Goal: Task Accomplishment & Management: Use online tool/utility

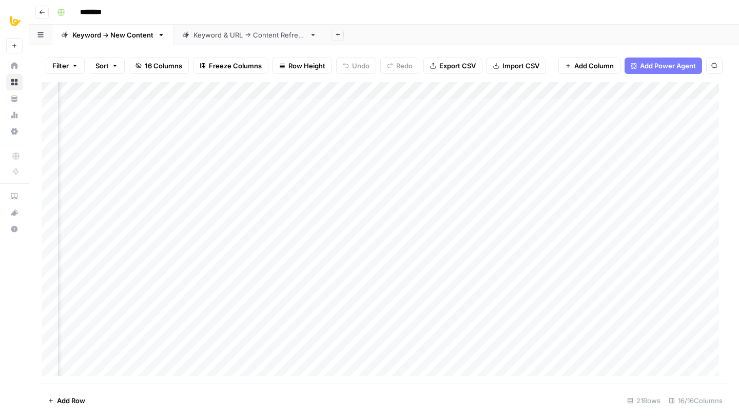
scroll to position [0, 846]
click at [362, 107] on div "Add Column" at bounding box center [385, 232] width 686 height 301
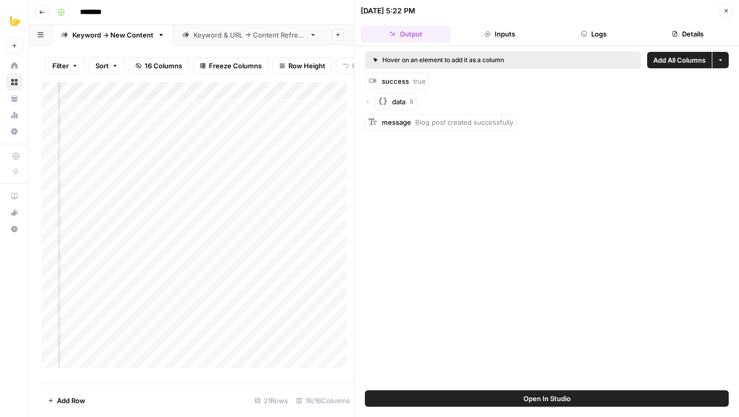
click at [588, 39] on button "Logs" at bounding box center [594, 34] width 90 height 16
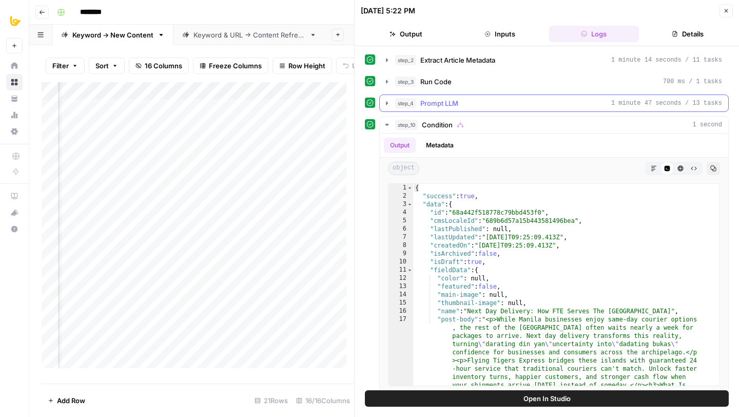
click at [470, 100] on div "step_4 Prompt LLM 1 minute 47 seconds / 13 tasks" at bounding box center [558, 103] width 327 height 10
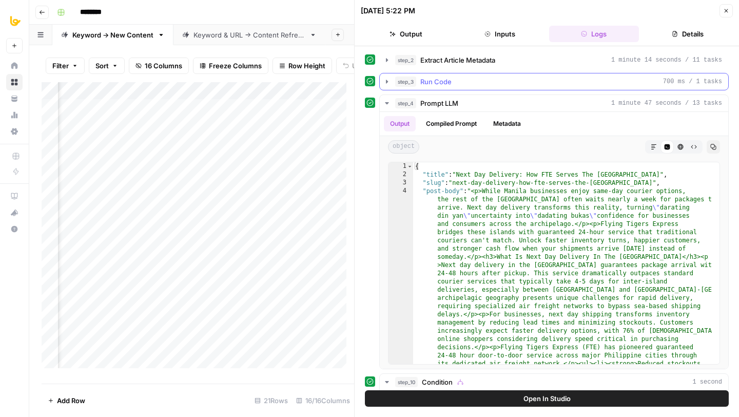
click at [492, 79] on div "step_3 Run Code 700 ms / 1 tasks" at bounding box center [558, 82] width 327 height 10
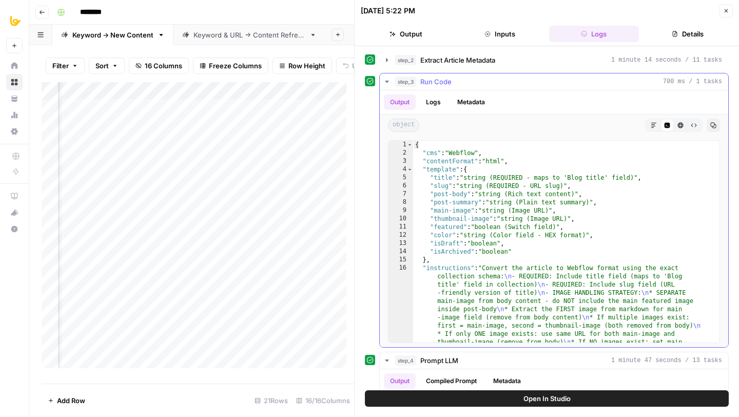
click at [492, 79] on div "step_3 Run Code 700 ms / 1 tasks" at bounding box center [558, 82] width 327 height 10
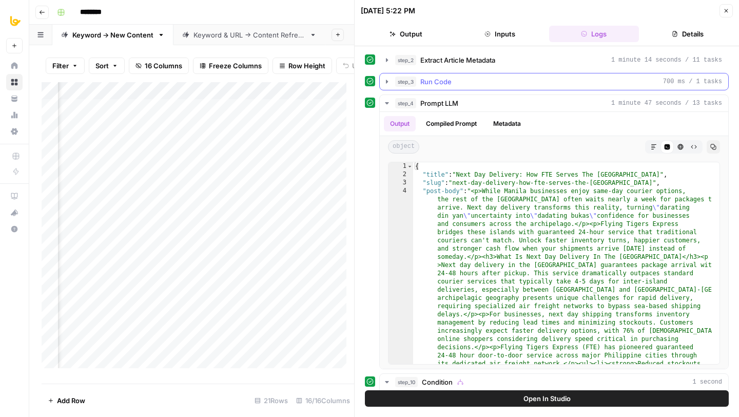
click at [522, 79] on div "step_3 Run Code 700 ms / 1 tasks" at bounding box center [558, 82] width 327 height 10
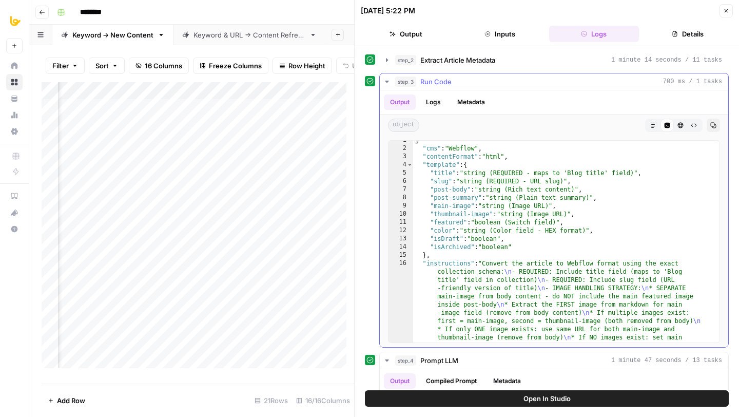
scroll to position [42, 0]
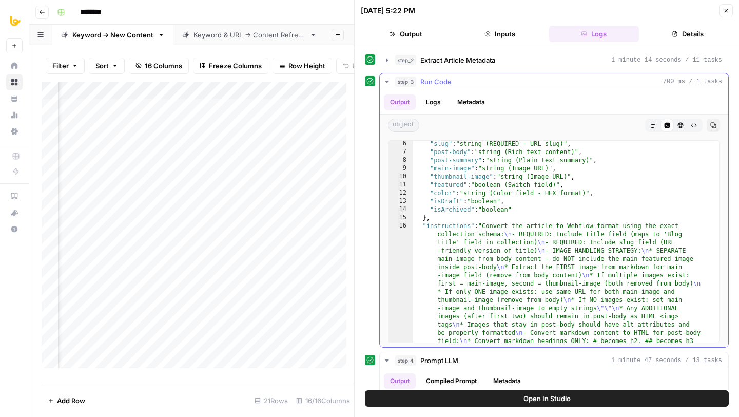
click at [549, 84] on div "step_3 Run Code 700 ms / 1 tasks" at bounding box center [558, 82] width 327 height 10
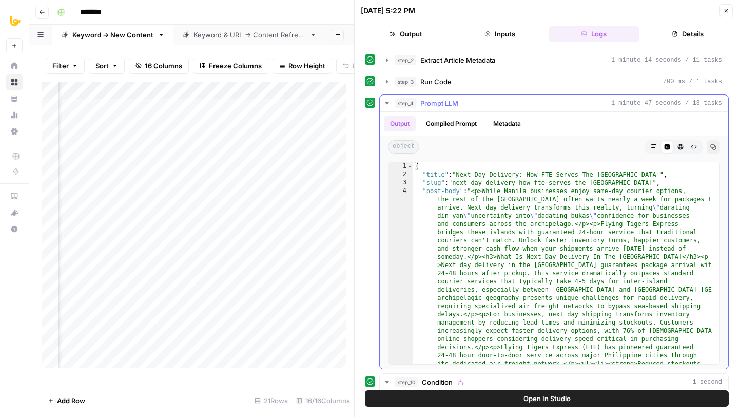
click at [519, 108] on div "step_4 Prompt LLM 1 minute 47 seconds / 13 tasks" at bounding box center [558, 103] width 327 height 10
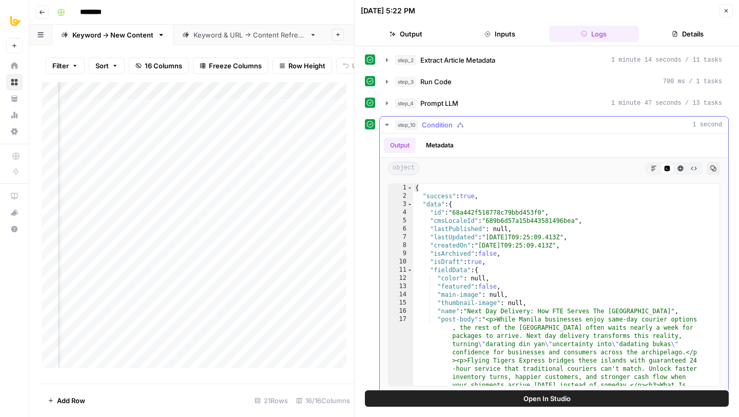
scroll to position [32, 0]
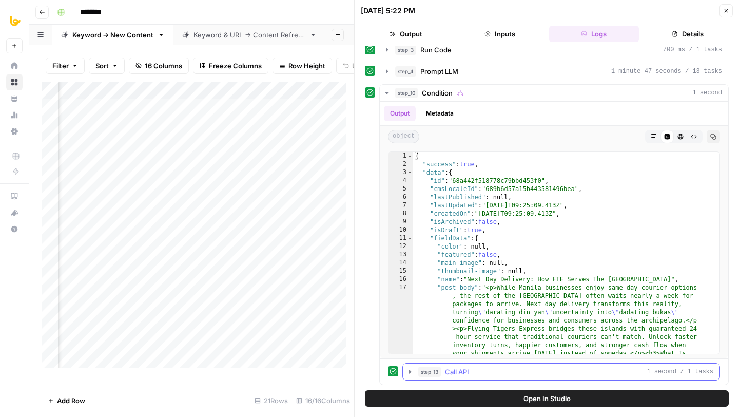
click at [470, 364] on button "step_13 Call API 1 second / 1 tasks" at bounding box center [561, 372] width 317 height 16
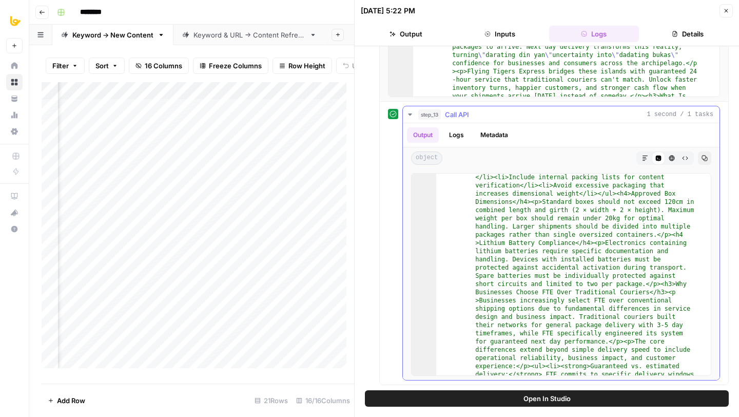
scroll to position [2337, 0]
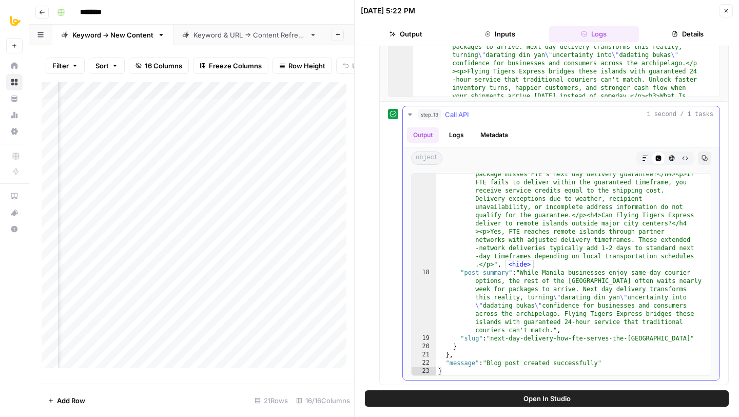
type textarea "**********"
drag, startPoint x: 495, startPoint y: 339, endPoint x: 672, endPoint y: 338, distance: 176.6
click at [728, 9] on icon "button" at bounding box center [727, 11] width 4 height 4
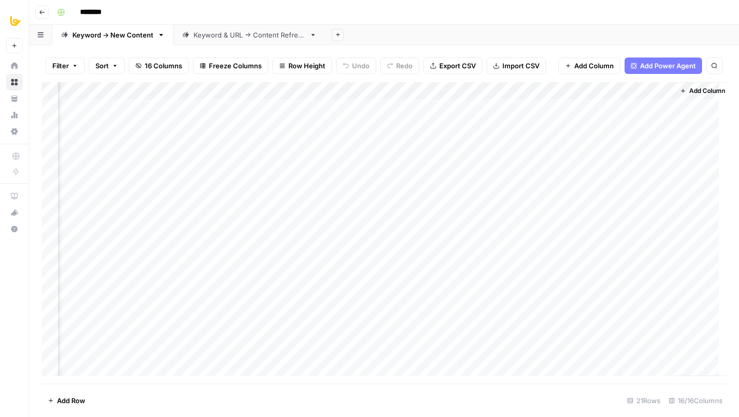
scroll to position [0, 846]
